Goal: Task Accomplishment & Management: Use online tool/utility

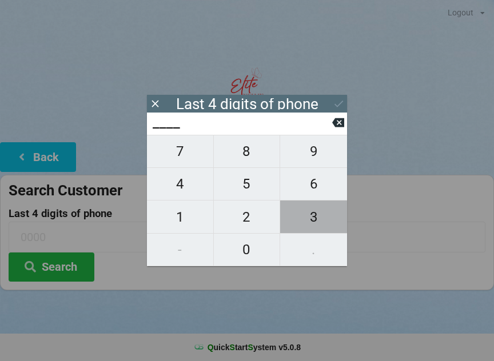
click at [312, 222] on span "3" at bounding box center [313, 217] width 67 height 24
type input "3___"
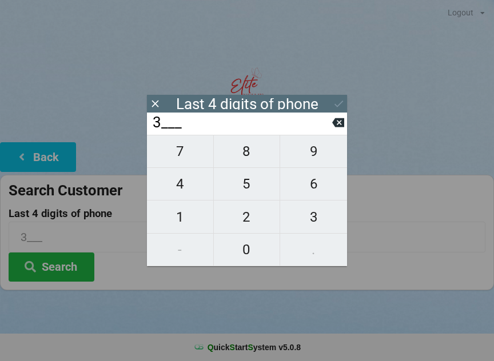
click at [246, 193] on span "5" at bounding box center [247, 184] width 66 height 24
type input "35__"
click at [184, 190] on span "4" at bounding box center [180, 184] width 66 height 24
type input "354_"
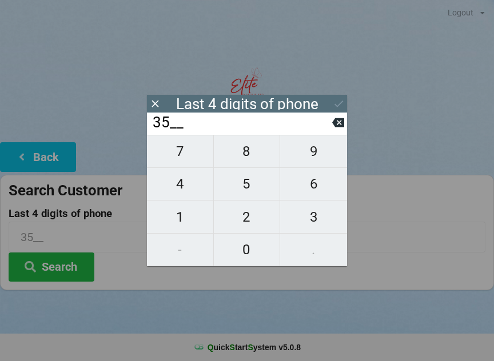
type input "354_"
click at [256, 258] on span "0" at bounding box center [247, 250] width 66 height 24
type input "3540"
click at [339, 99] on icon at bounding box center [339, 104] width 12 height 12
